Goal: Navigation & Orientation: Find specific page/section

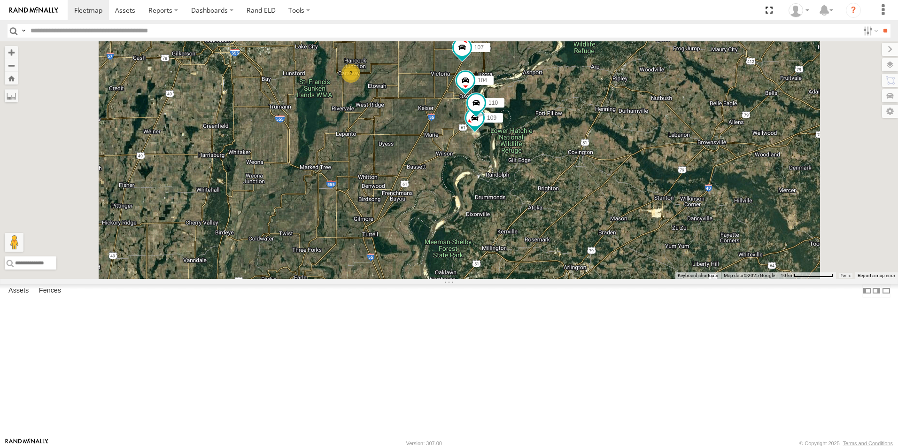
click at [0, 0] on span at bounding box center [0, 0] width 0 height 0
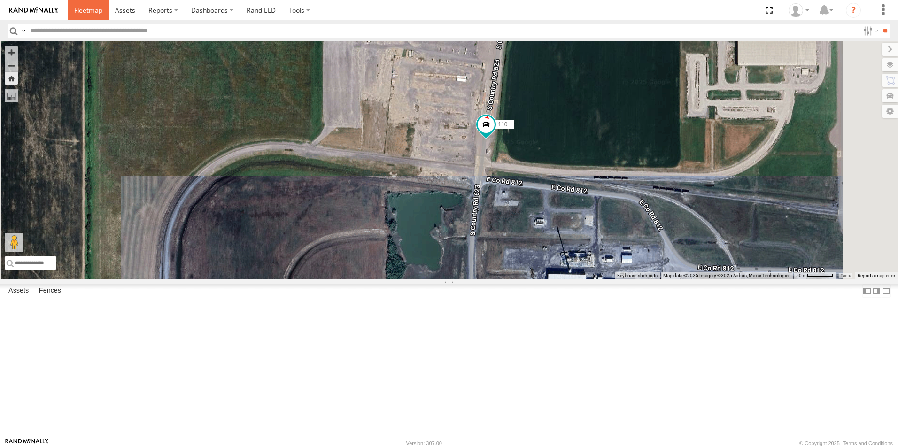
click at [82, 16] on link at bounding box center [88, 10] width 41 height 20
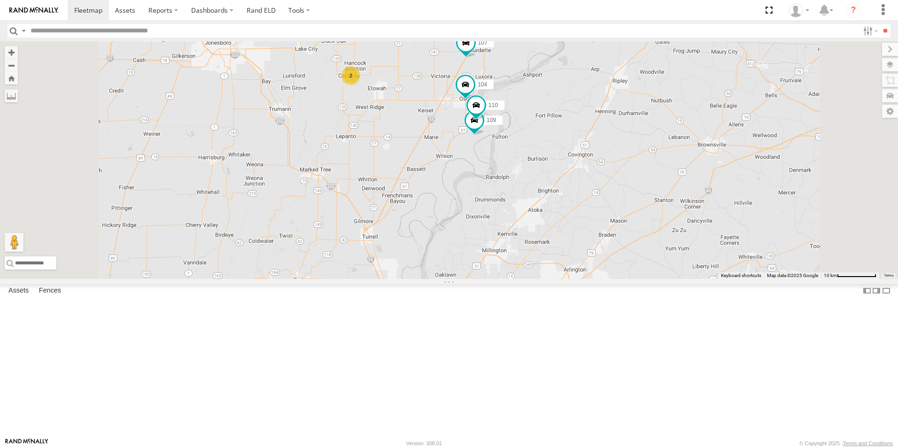
click at [0, 0] on span at bounding box center [0, 0] width 0 height 0
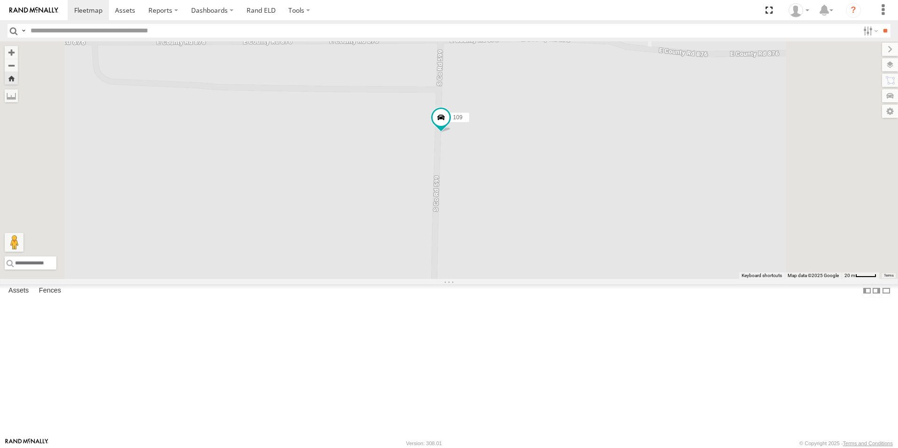
click at [895, 66] on label at bounding box center [890, 64] width 16 height 13
click at [0, 0] on span "Basemaps" at bounding box center [0, 0] width 0 height 0
click at [0, 0] on span "Satellite + Roadmap" at bounding box center [0, 0] width 0 height 0
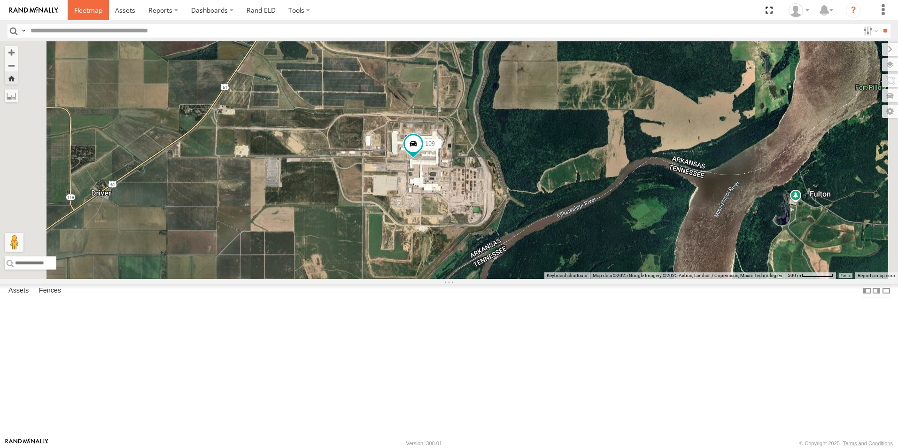
click at [82, 10] on span at bounding box center [88, 10] width 28 height 9
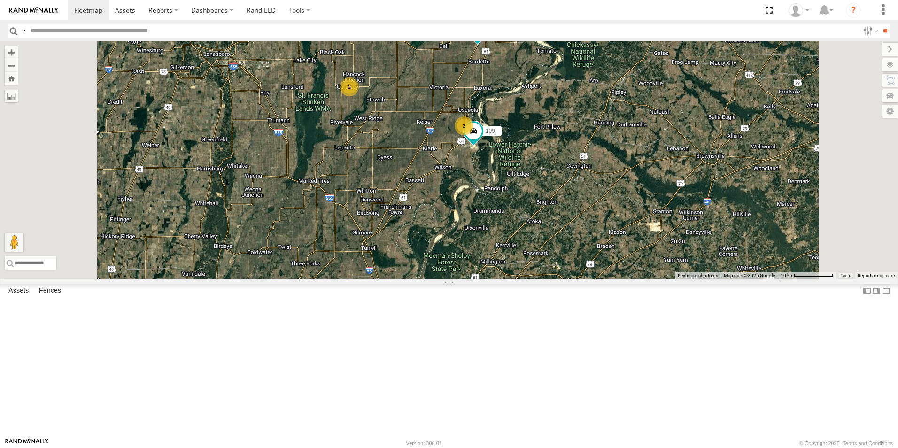
click at [0, 0] on span at bounding box center [0, 0] width 0 height 0
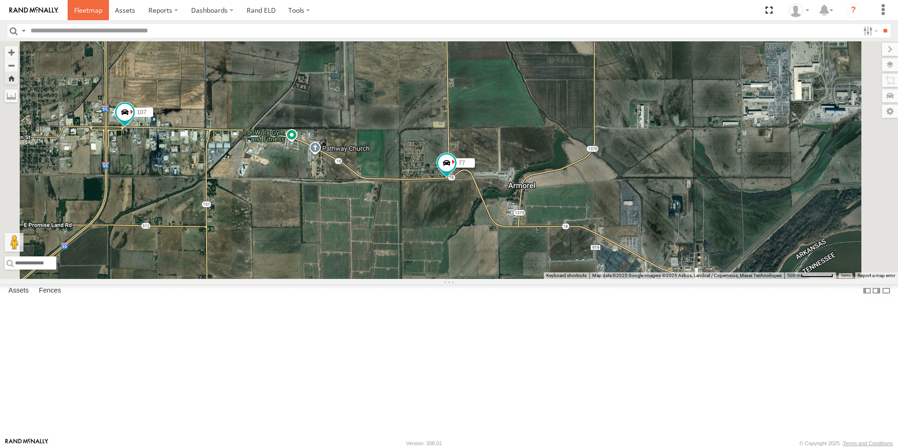
click at [85, 8] on span at bounding box center [88, 10] width 28 height 9
